Goal: Task Accomplishment & Management: Complete application form

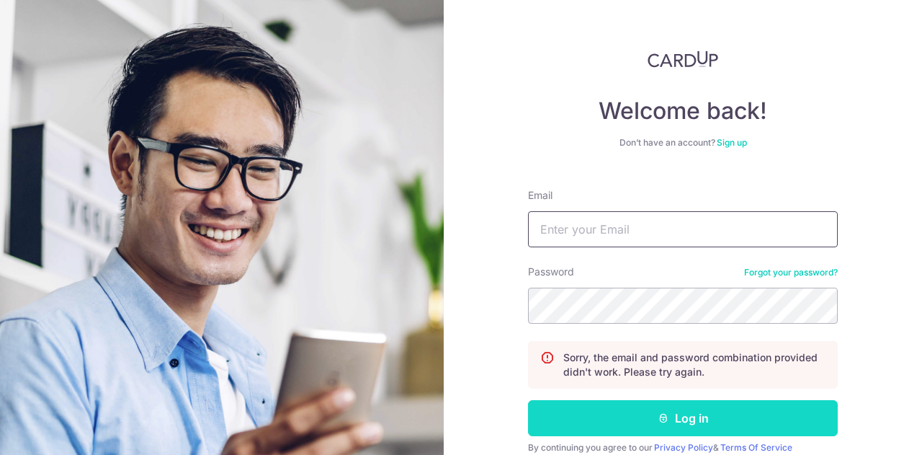
type input "[EMAIL_ADDRESS][DOMAIN_NAME]"
click at [658, 416] on icon "submit" at bounding box center [664, 418] width 12 height 12
